Goal: Transaction & Acquisition: Purchase product/service

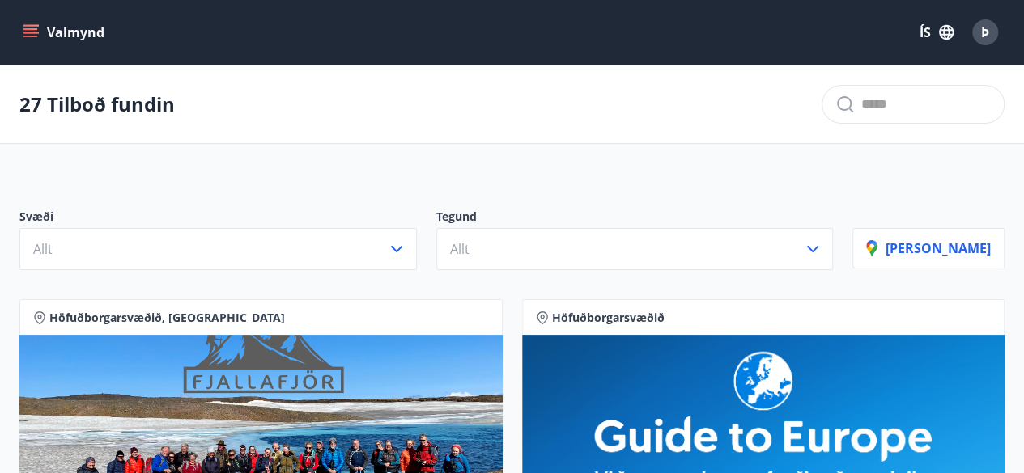
click at [40, 37] on button "Valmynd" at bounding box center [64, 32] width 91 height 29
click at [407, 138] on div "27 Tilboð fundin" at bounding box center [512, 105] width 1024 height 79
click at [26, 36] on icon "menu" at bounding box center [30, 37] width 15 height 2
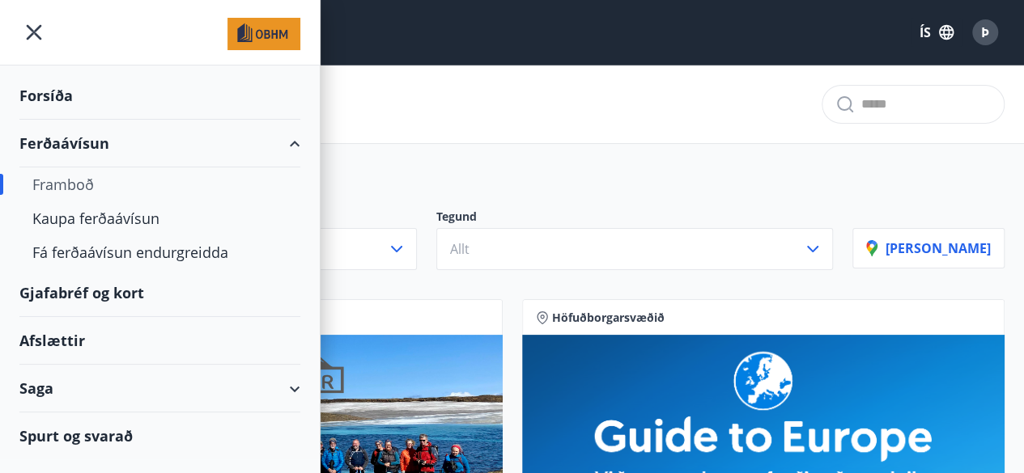
click at [57, 98] on div "Forsíða" at bounding box center [159, 96] width 281 height 48
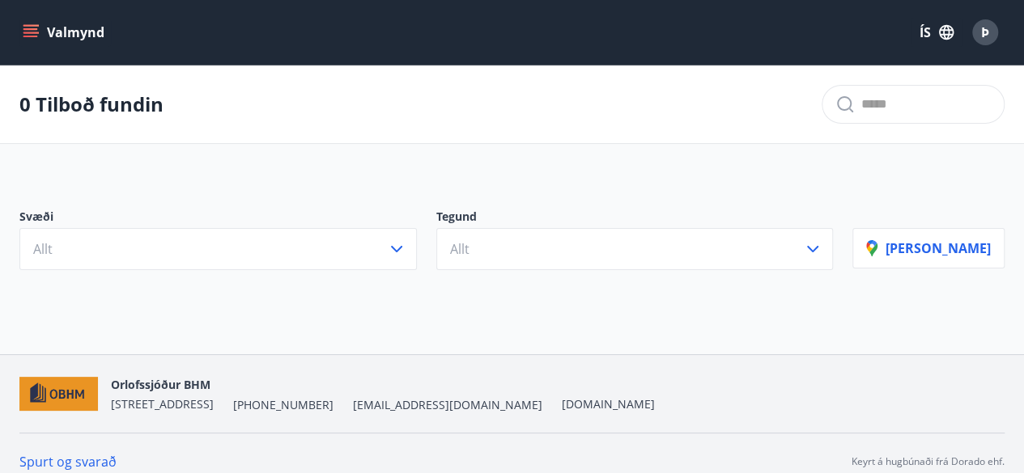
click at [42, 41] on button "Valmynd" at bounding box center [64, 32] width 91 height 29
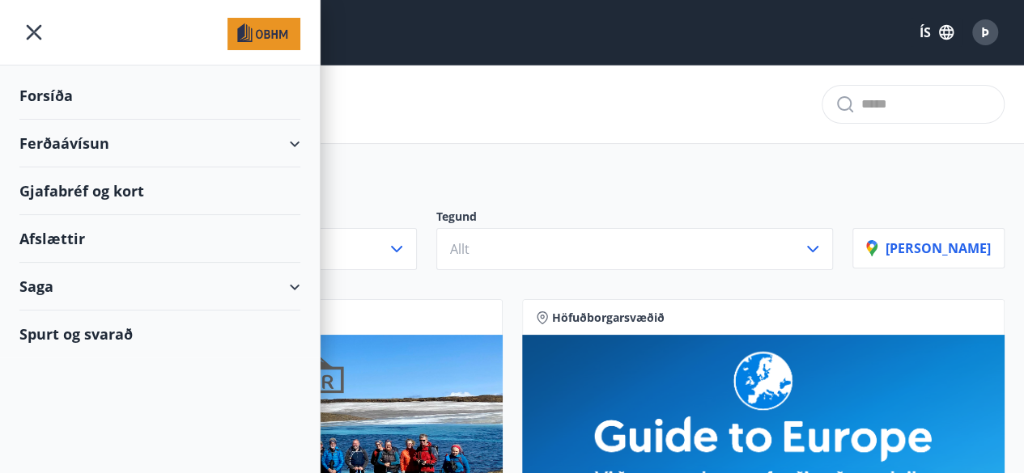
click at [112, 146] on div "Ferðaávísun" at bounding box center [159, 144] width 281 height 48
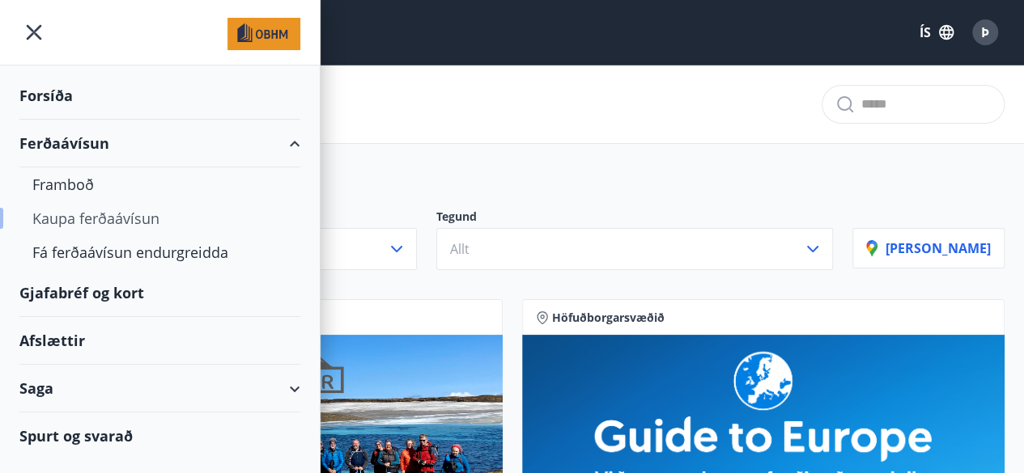
click at [130, 221] on div "Kaupa ferðaávísun" at bounding box center [159, 219] width 255 height 34
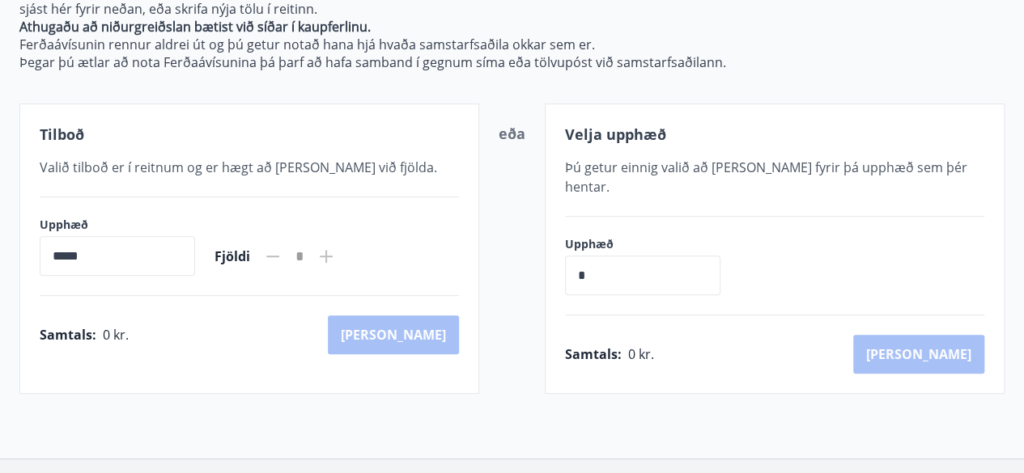
scroll to position [240, 0]
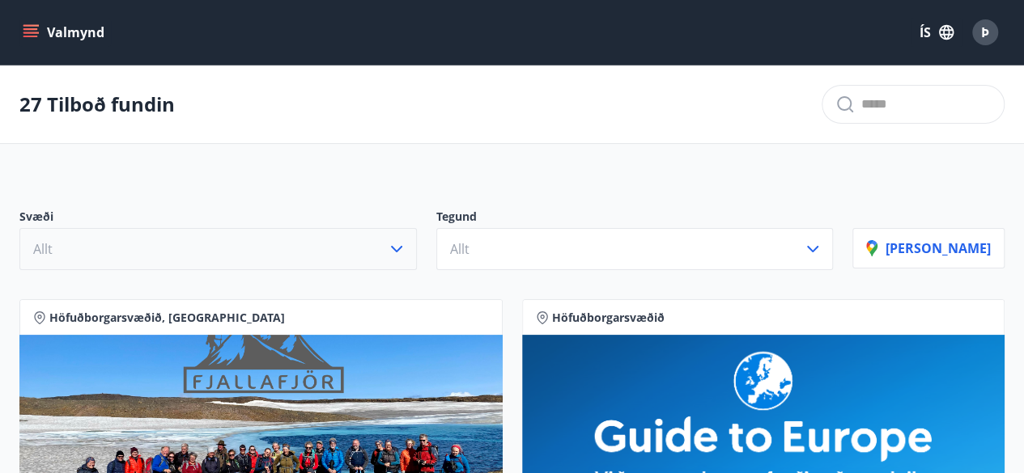
click at [402, 248] on icon "button" at bounding box center [396, 249] width 11 height 6
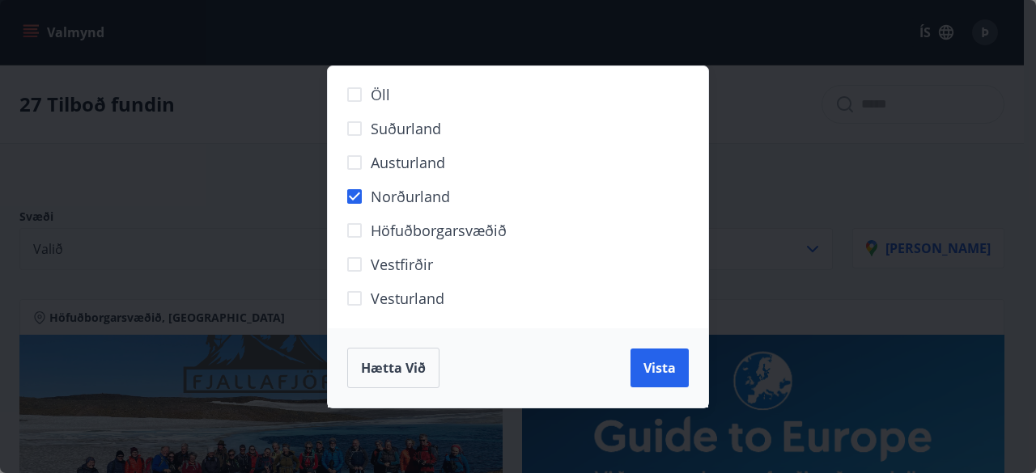
click at [683, 393] on div "Hætta við Vista" at bounding box center [518, 368] width 380 height 79
click at [668, 376] on button "Vista" at bounding box center [659, 368] width 58 height 39
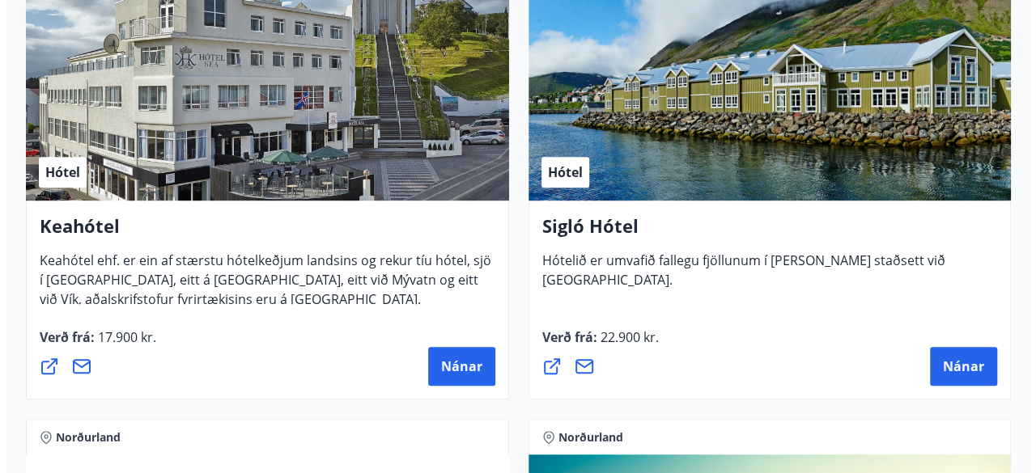
scroll to position [418, 0]
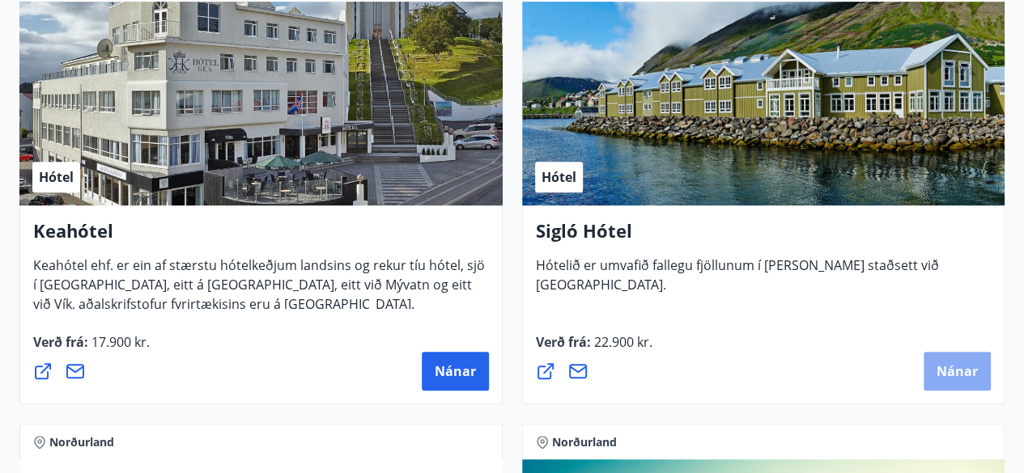
click at [969, 356] on button "Nánar" at bounding box center [956, 371] width 67 height 39
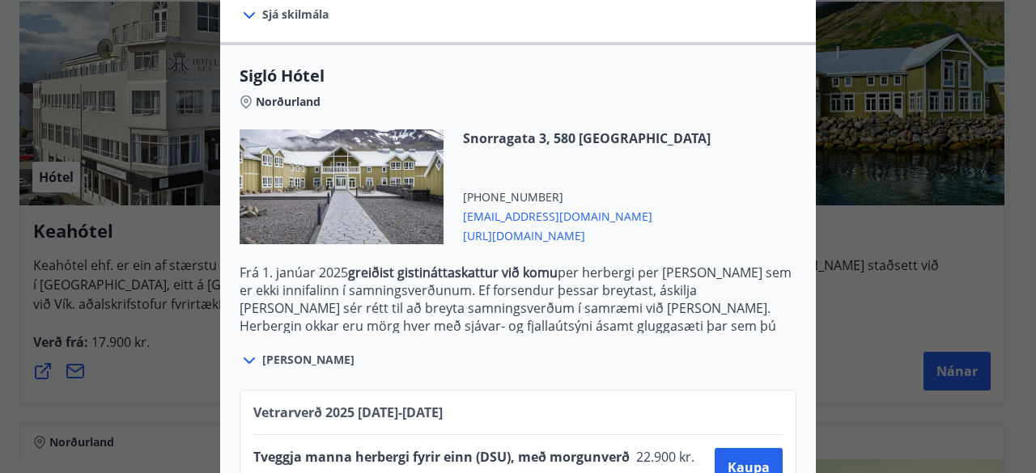
scroll to position [486, 0]
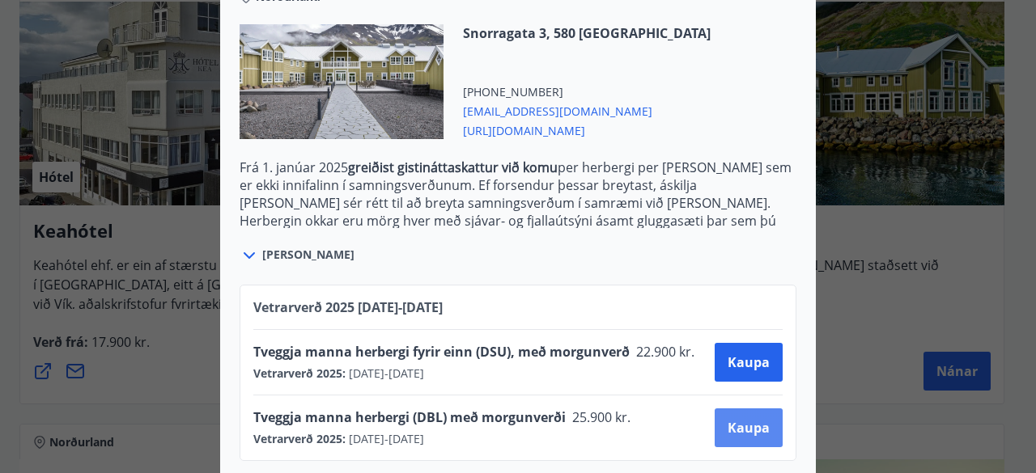
click at [715, 422] on button "Kaupa" at bounding box center [749, 428] width 68 height 39
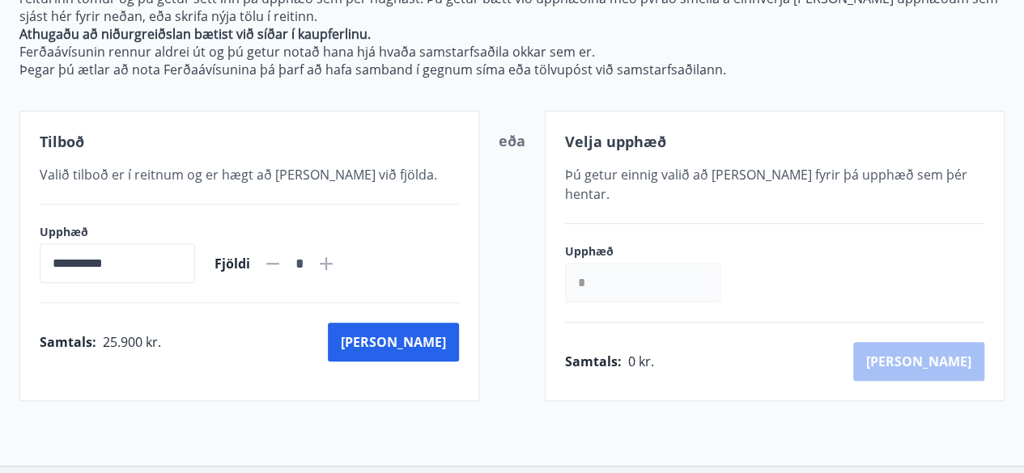
scroll to position [339, 0]
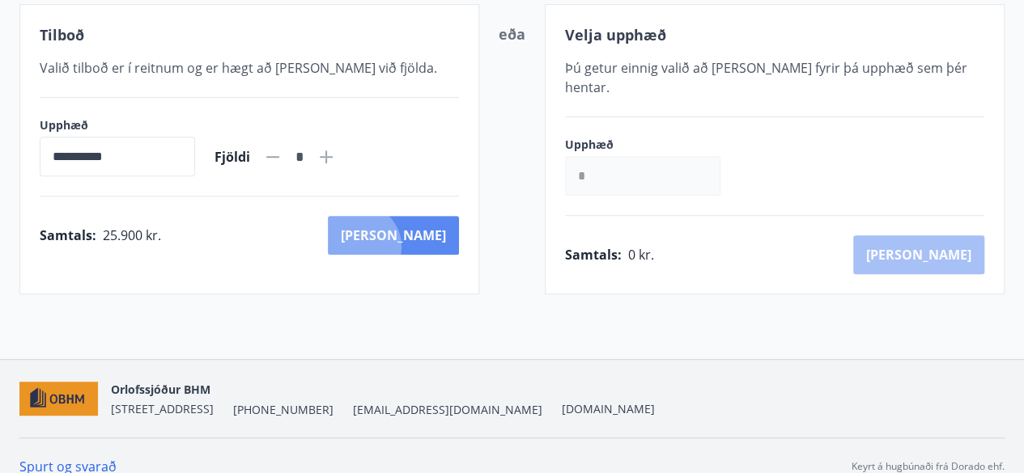
click at [430, 245] on button "[PERSON_NAME]" at bounding box center [393, 235] width 131 height 39
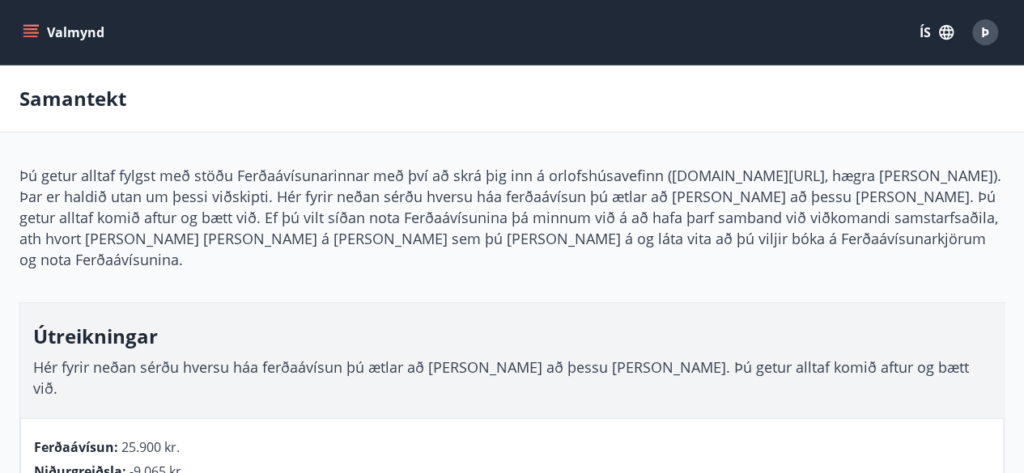
scroll to position [172, 0]
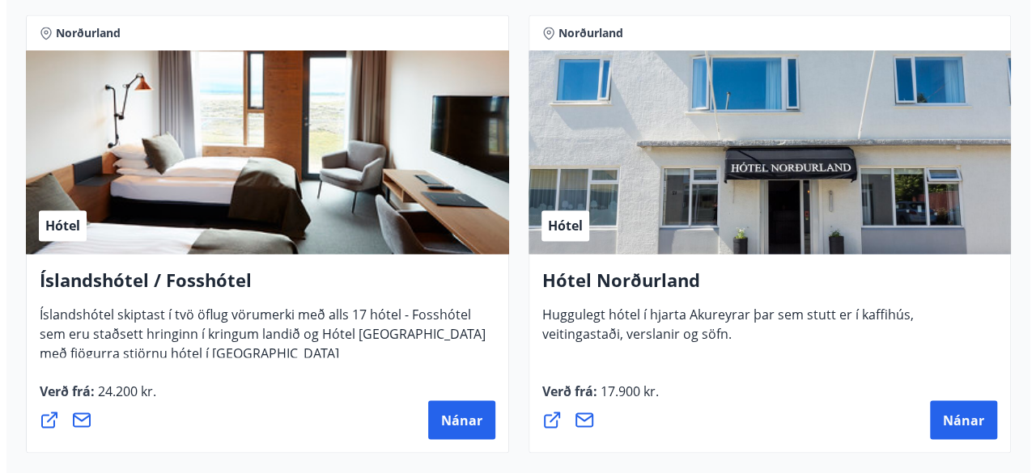
scroll to position [1287, 0]
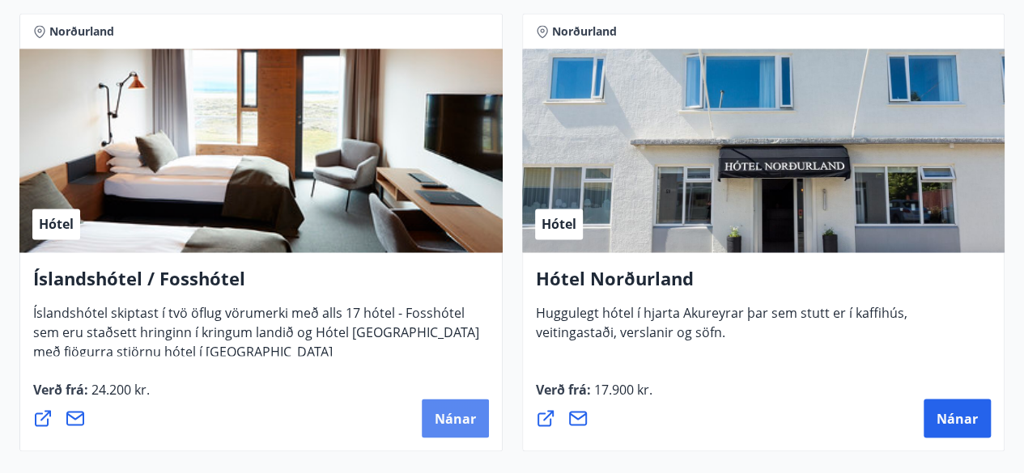
click at [439, 417] on span "Nánar" at bounding box center [455, 418] width 41 height 18
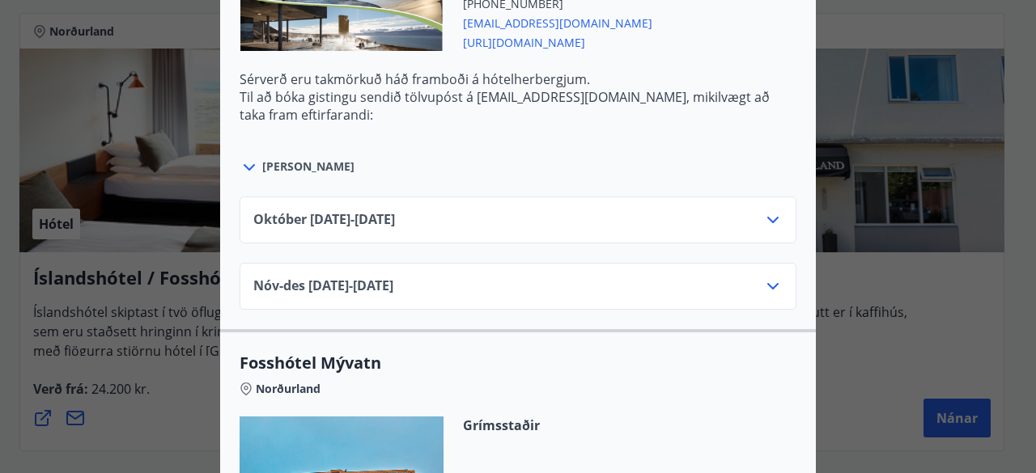
scroll to position [714, 0]
click at [736, 221] on div "[DATE]10.25 - [DATE]" at bounding box center [517, 227] width 529 height 32
click at [727, 211] on div "[DATE]10.25 - [DATE]" at bounding box center [517, 227] width 529 height 32
click at [767, 218] on icon at bounding box center [772, 221] width 11 height 6
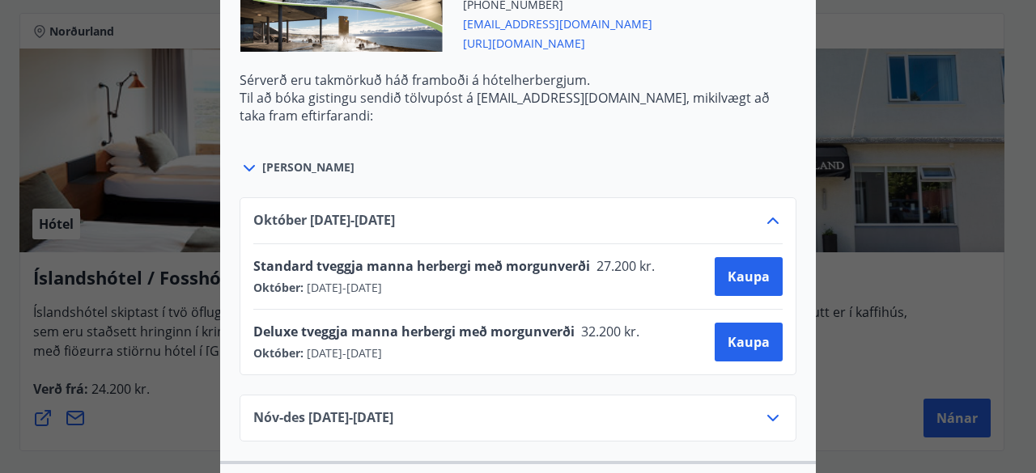
click at [763, 212] on icon at bounding box center [772, 220] width 19 height 19
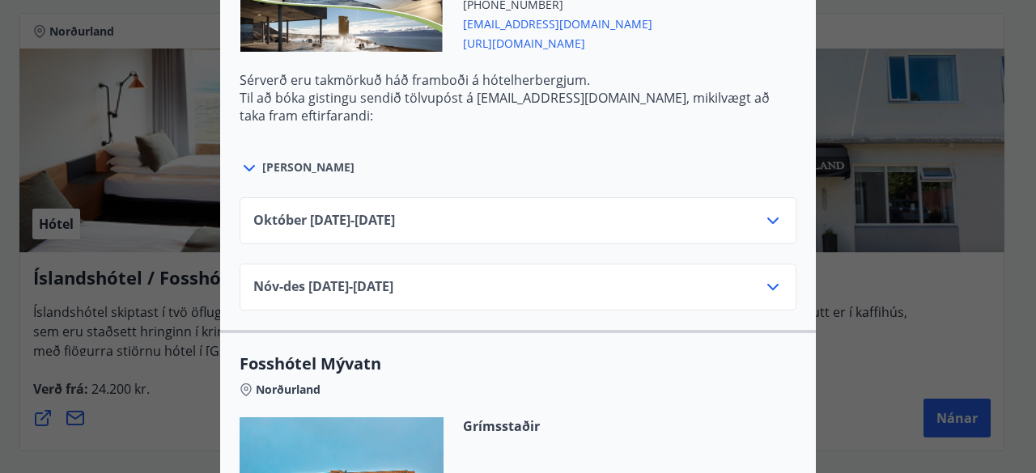
click at [178, 316] on div "Íslandshótel / Fosshótel Ekki er hægt að nýta Ferðaávísun fyrir bókanir sem eru…" at bounding box center [518, 236] width 1036 height 473
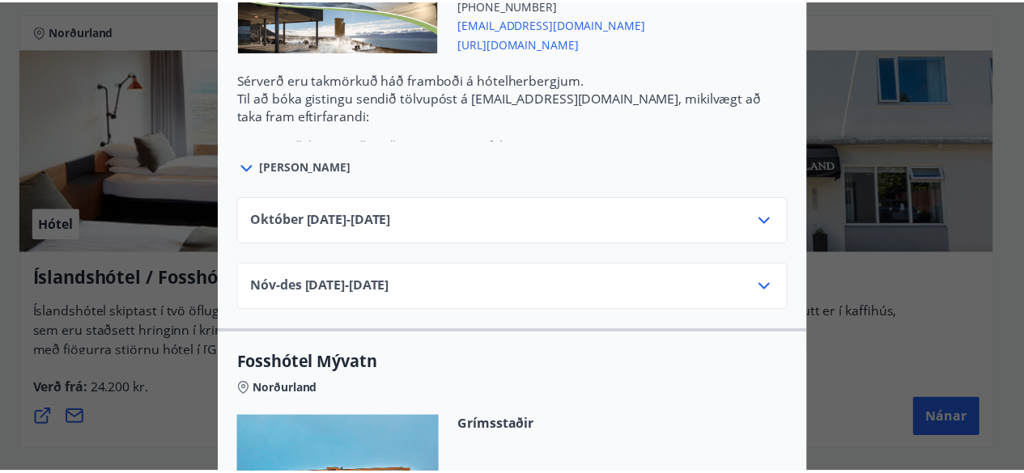
scroll to position [0, 0]
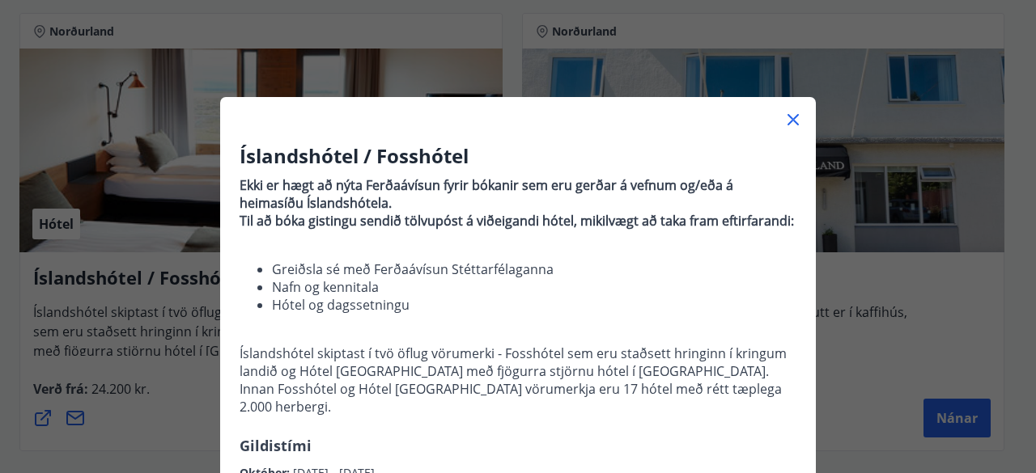
click at [787, 117] on icon at bounding box center [792, 119] width 19 height 19
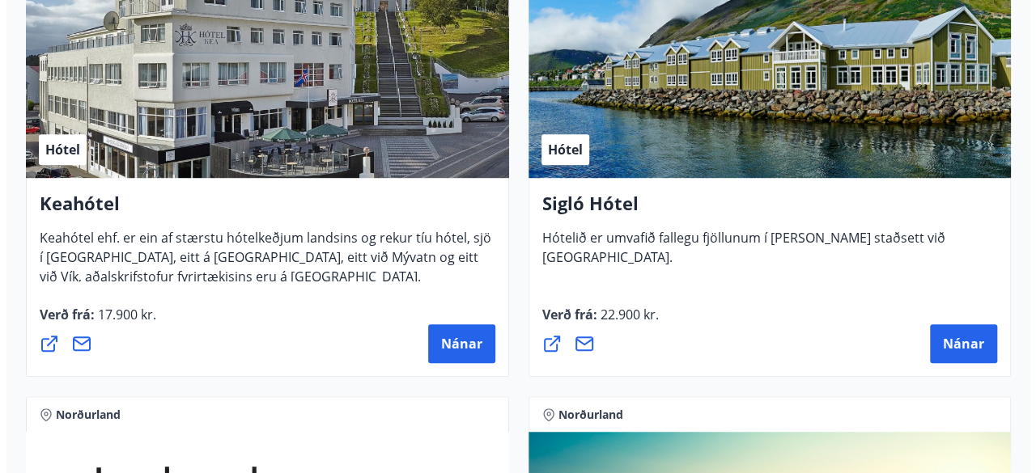
scroll to position [445, 0]
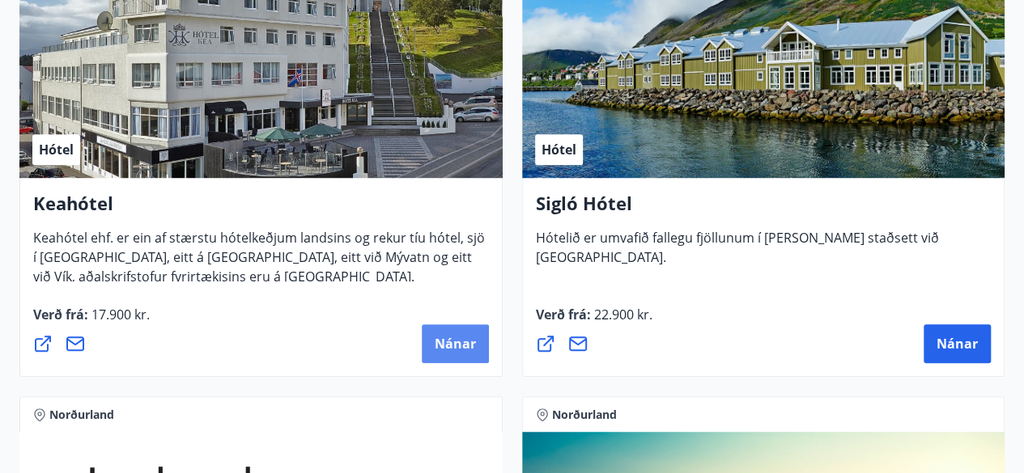
click at [458, 333] on button "Nánar" at bounding box center [455, 344] width 67 height 39
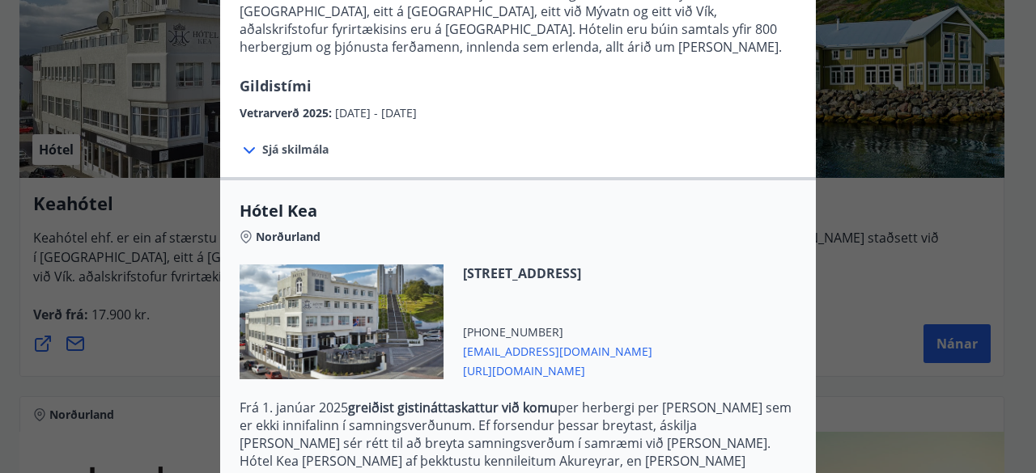
scroll to position [486, 0]
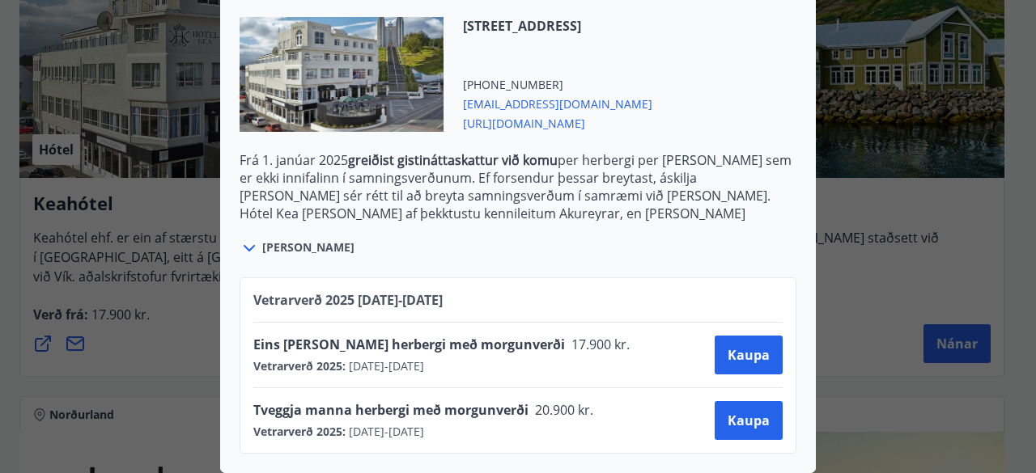
click at [122, 268] on div "Keahótel Fyrir bókanir og frekari upplýsingar vinsamlegast sendið póst á netfan…" at bounding box center [518, 236] width 1036 height 473
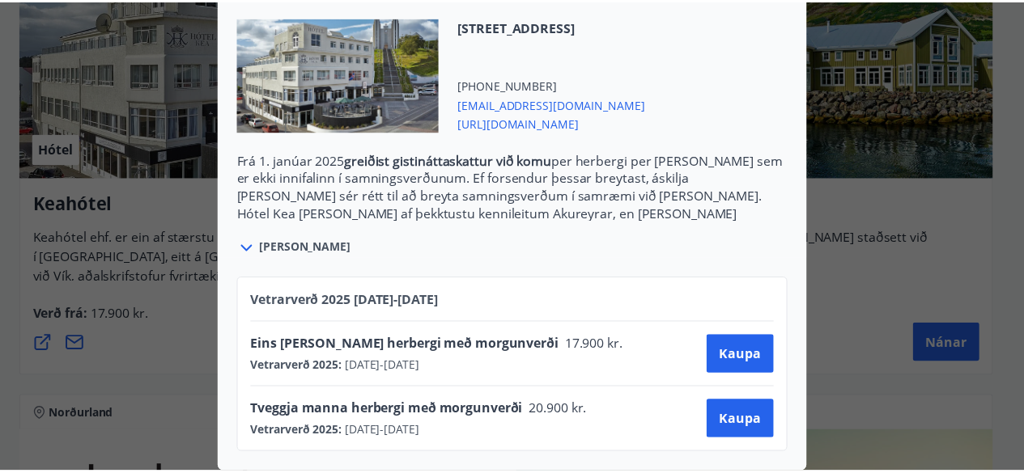
scroll to position [0, 0]
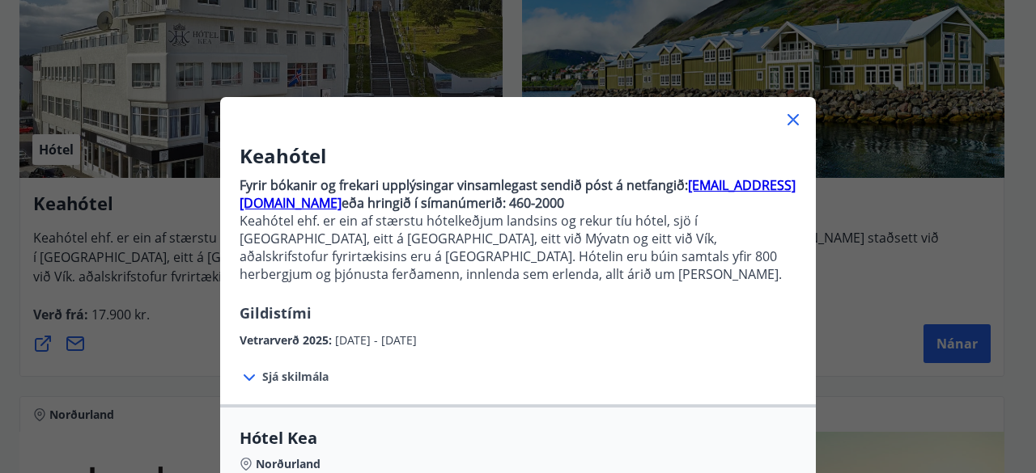
click at [783, 117] on icon at bounding box center [792, 119] width 19 height 19
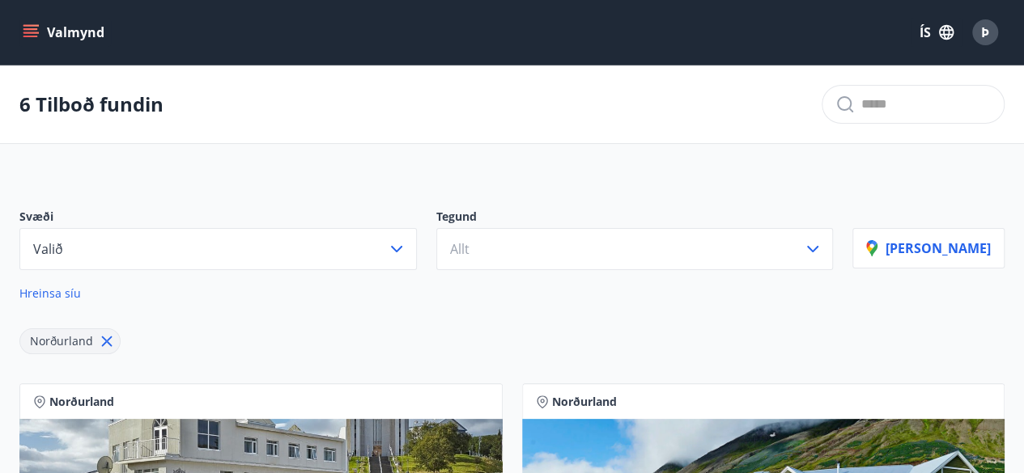
scroll to position [287, 0]
